Goal: Find specific page/section: Find specific page/section

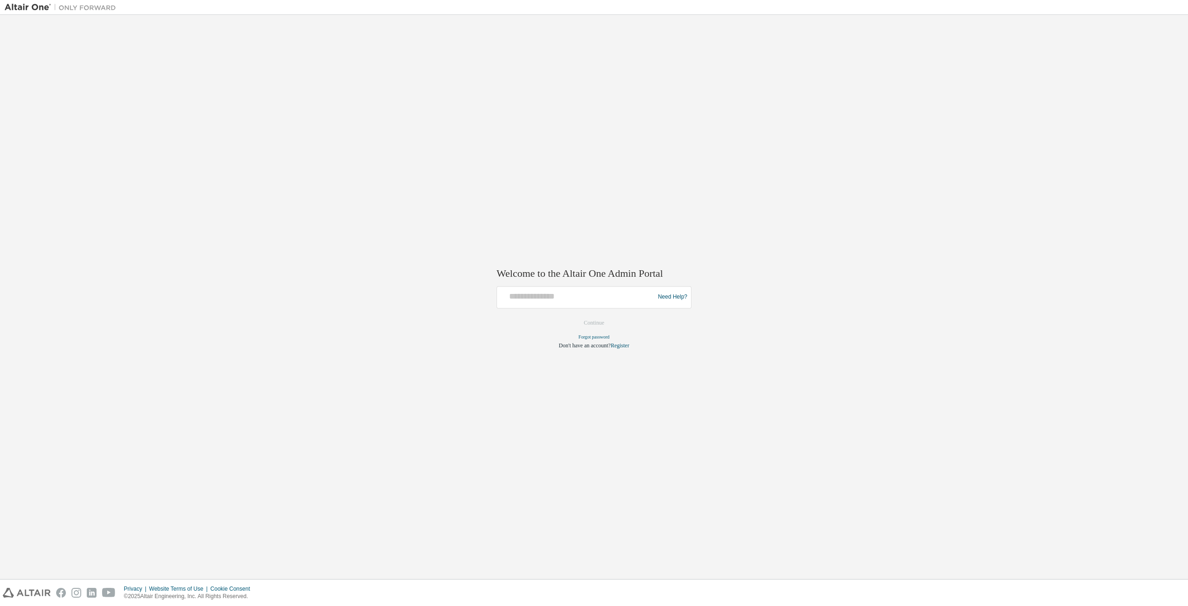
click at [581, 303] on div at bounding box center [577, 297] width 153 height 18
click at [563, 297] on input "text" at bounding box center [577, 294] width 153 height 13
type input "**********"
click at [601, 327] on button "Continue" at bounding box center [594, 323] width 40 height 14
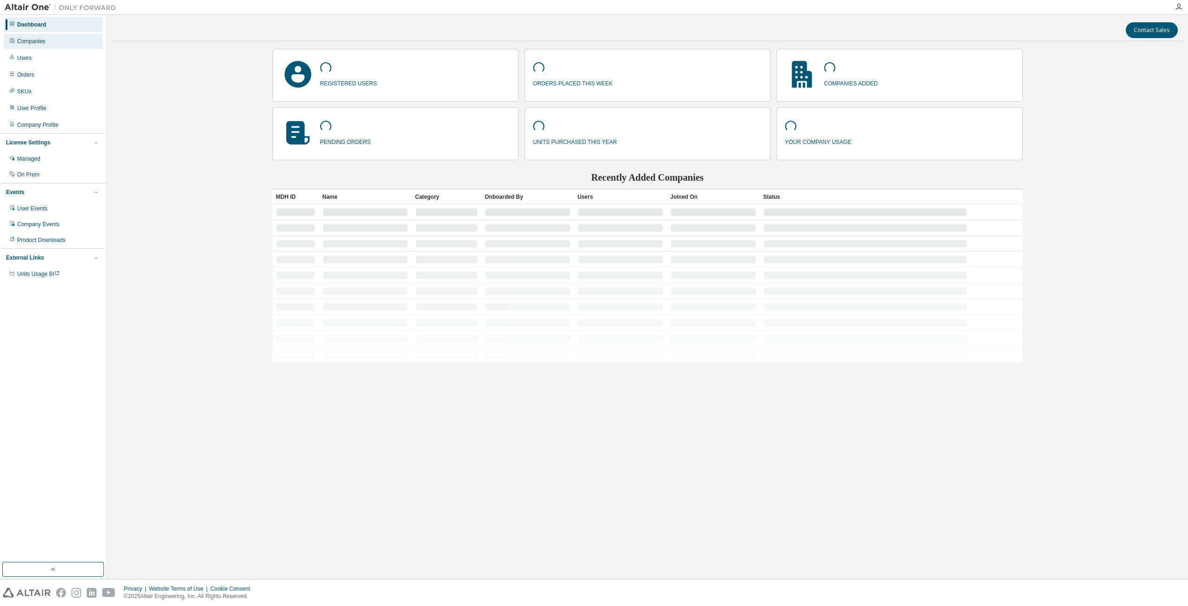
click at [19, 40] on div "Companies" at bounding box center [31, 41] width 28 height 7
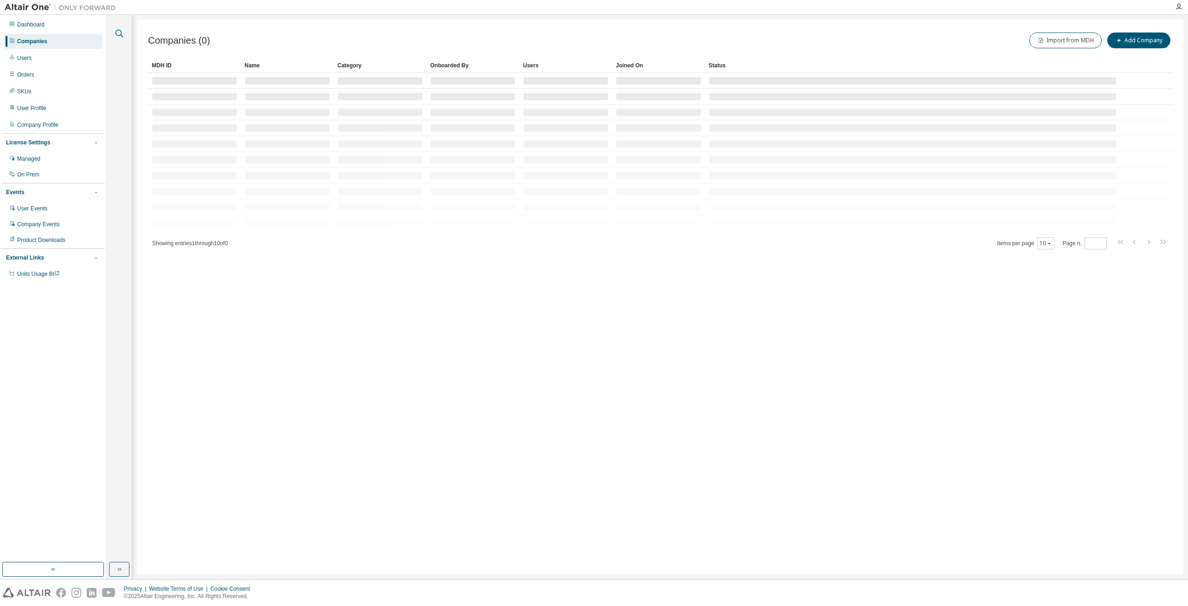
click at [115, 35] on icon "button" at bounding box center [119, 33] width 11 height 11
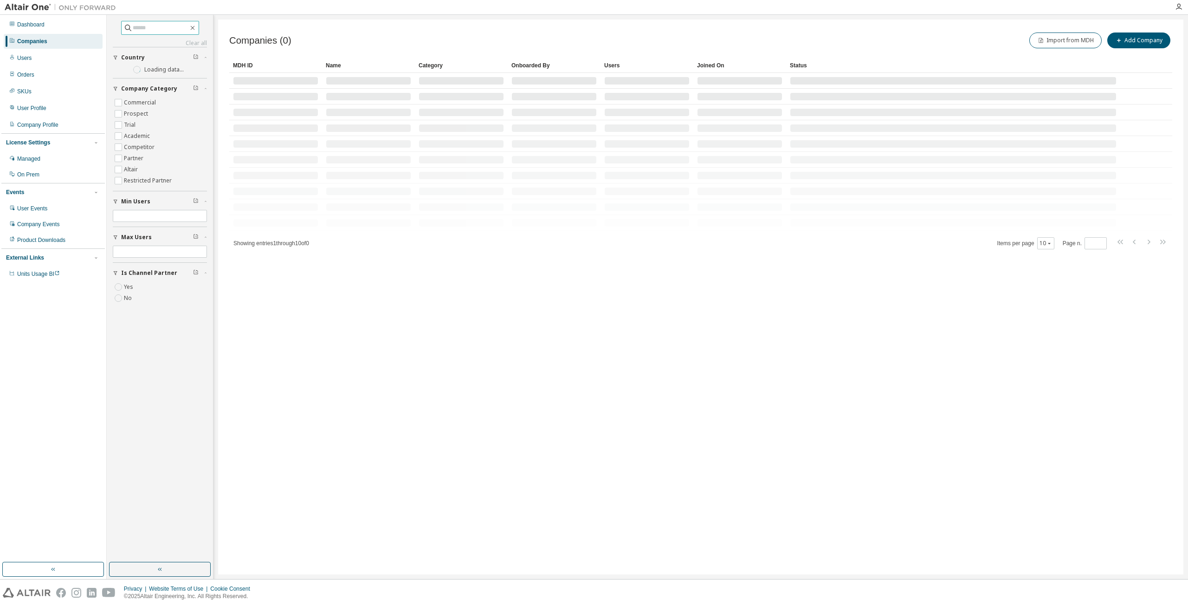
click at [146, 28] on input "text" at bounding box center [161, 27] width 56 height 9
type input "****"
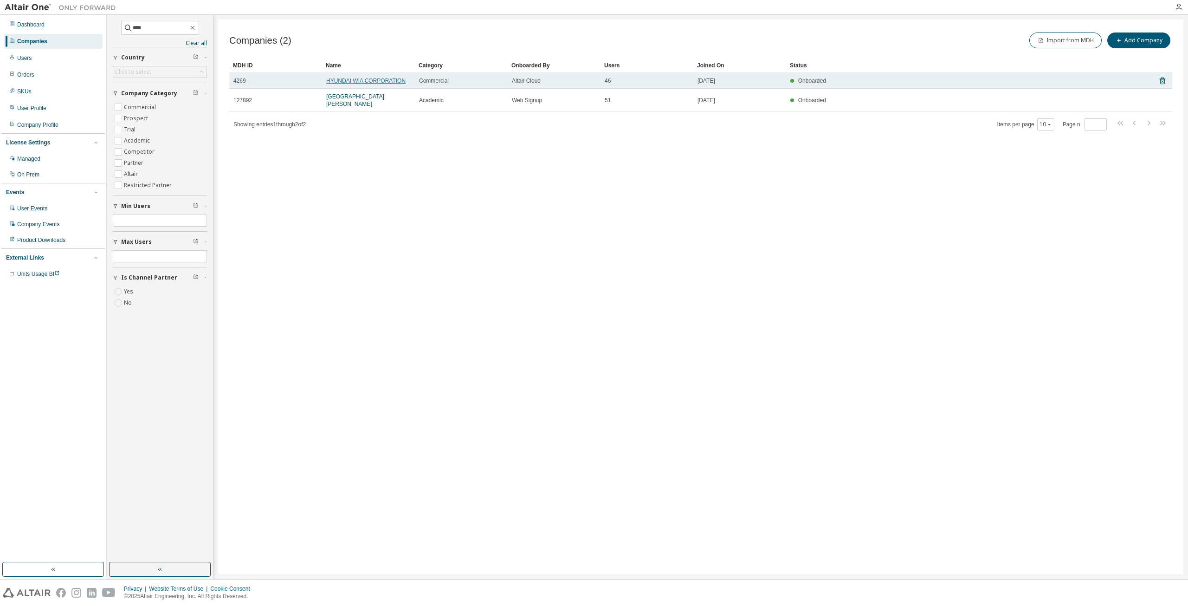
click at [353, 80] on link "HYUNDAI WIA CORPORATION" at bounding box center [365, 81] width 79 height 6
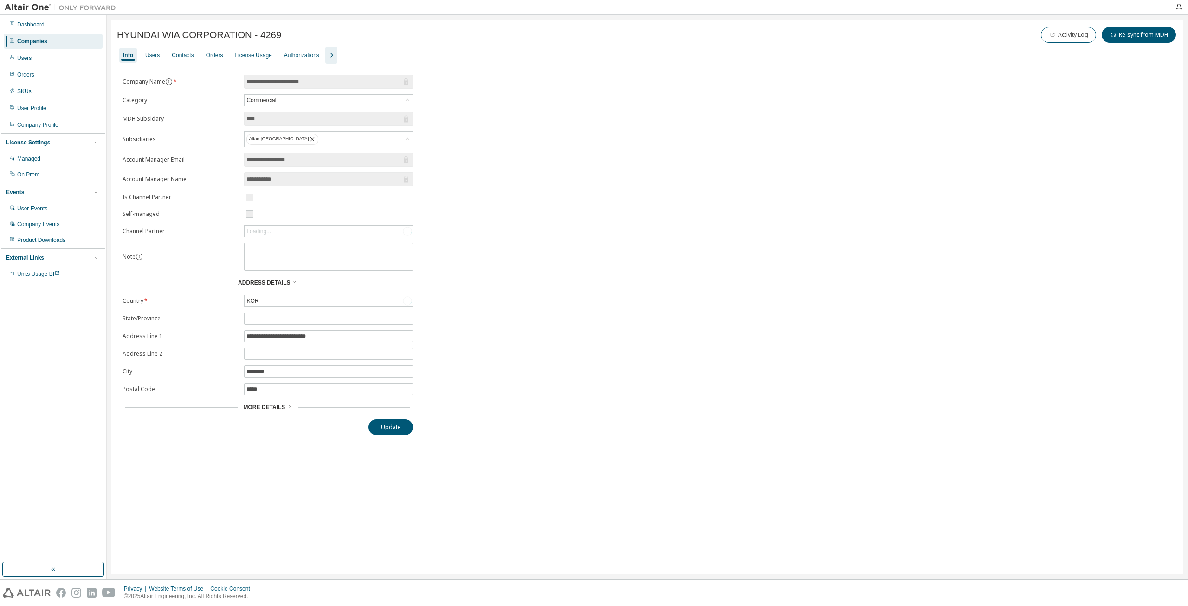
click at [332, 53] on icon "button" at bounding box center [331, 55] width 11 height 11
click at [388, 55] on div "Groups" at bounding box center [390, 55] width 18 height 7
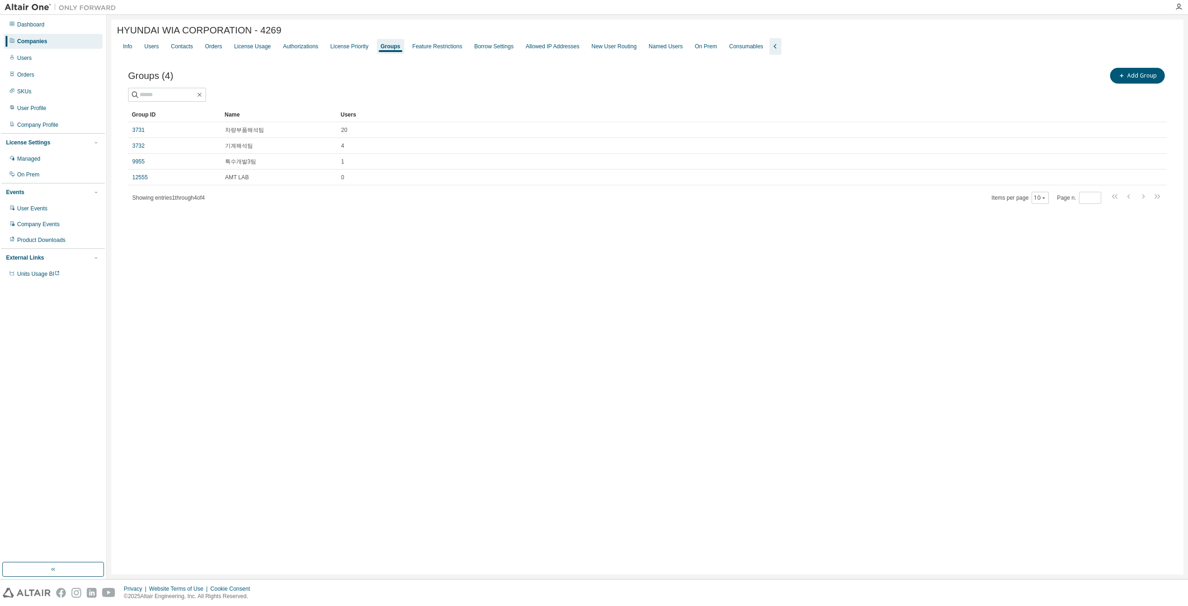
click at [366, 285] on div "HYUNDAI WIA CORPORATION - 4269 Clear Load Save Save As Field Operator Value Sel…" at bounding box center [647, 296] width 1072 height 555
click at [162, 51] on div "Info Users Contacts Orders License Usage Authorizations License Priority Groups…" at bounding box center [647, 46] width 1061 height 17
click at [156, 48] on div "Users" at bounding box center [151, 46] width 14 height 7
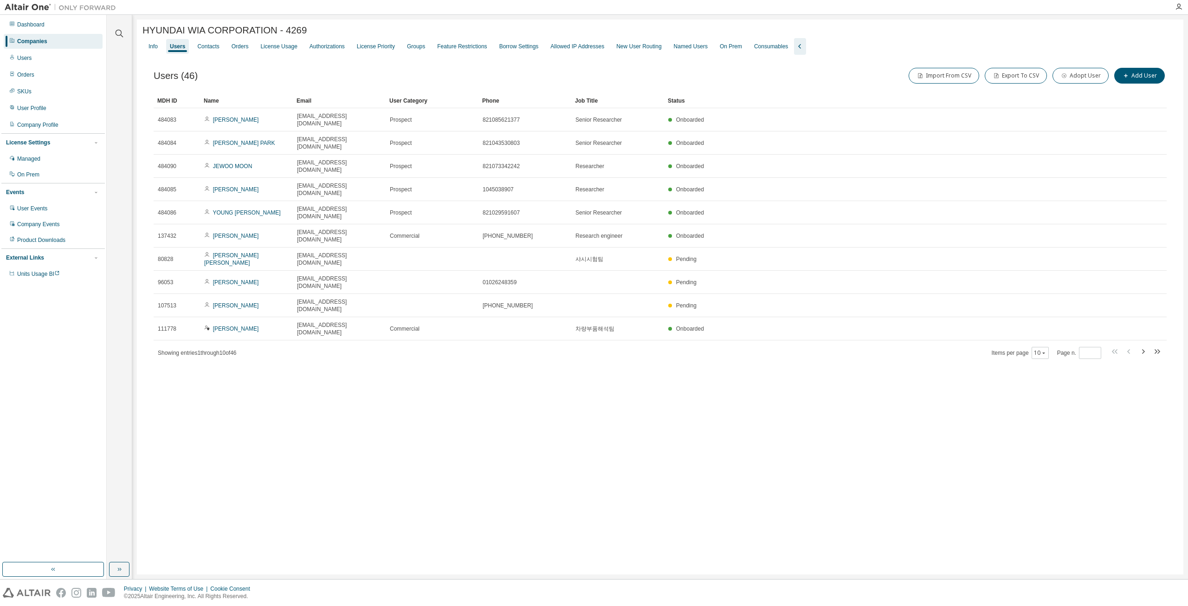
click at [724, 78] on div "Import From CSV Export To CSV Adopt User Add User" at bounding box center [913, 75] width 507 height 19
click at [117, 33] on icon "button" at bounding box center [119, 33] width 11 height 11
